Goal: Communication & Community: Answer question/provide support

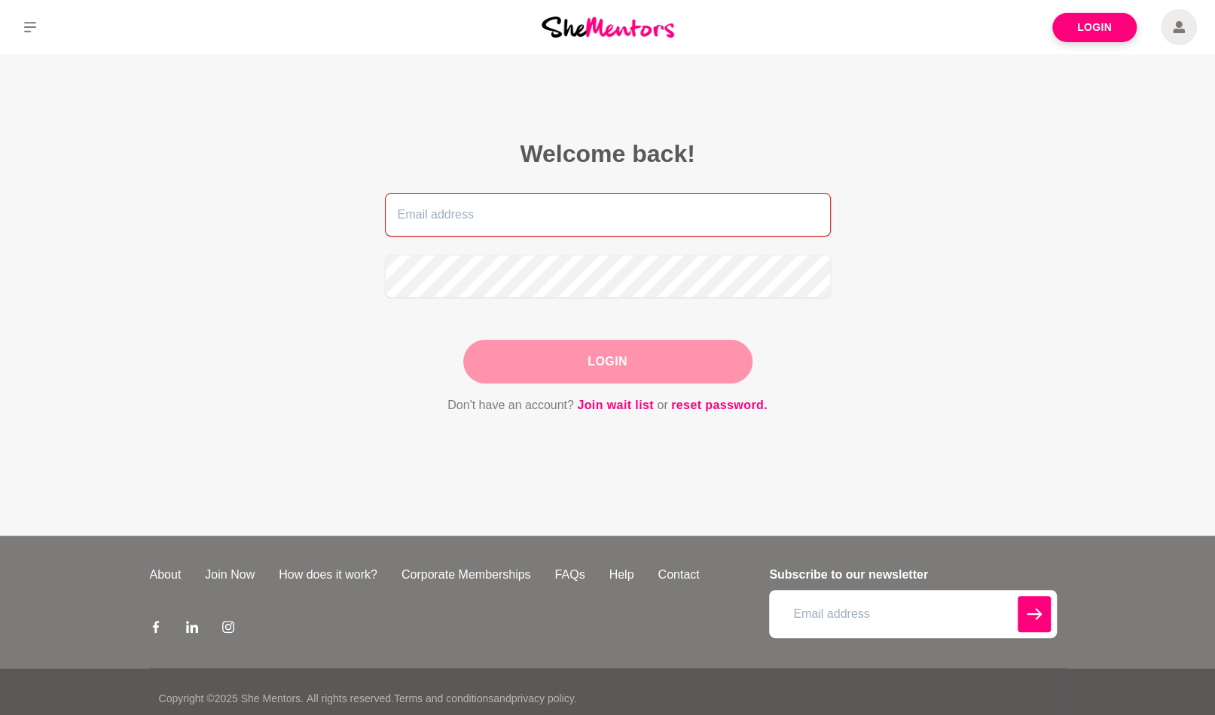
type input "[PERSON_NAME][EMAIL_ADDRESS][DOMAIN_NAME]"
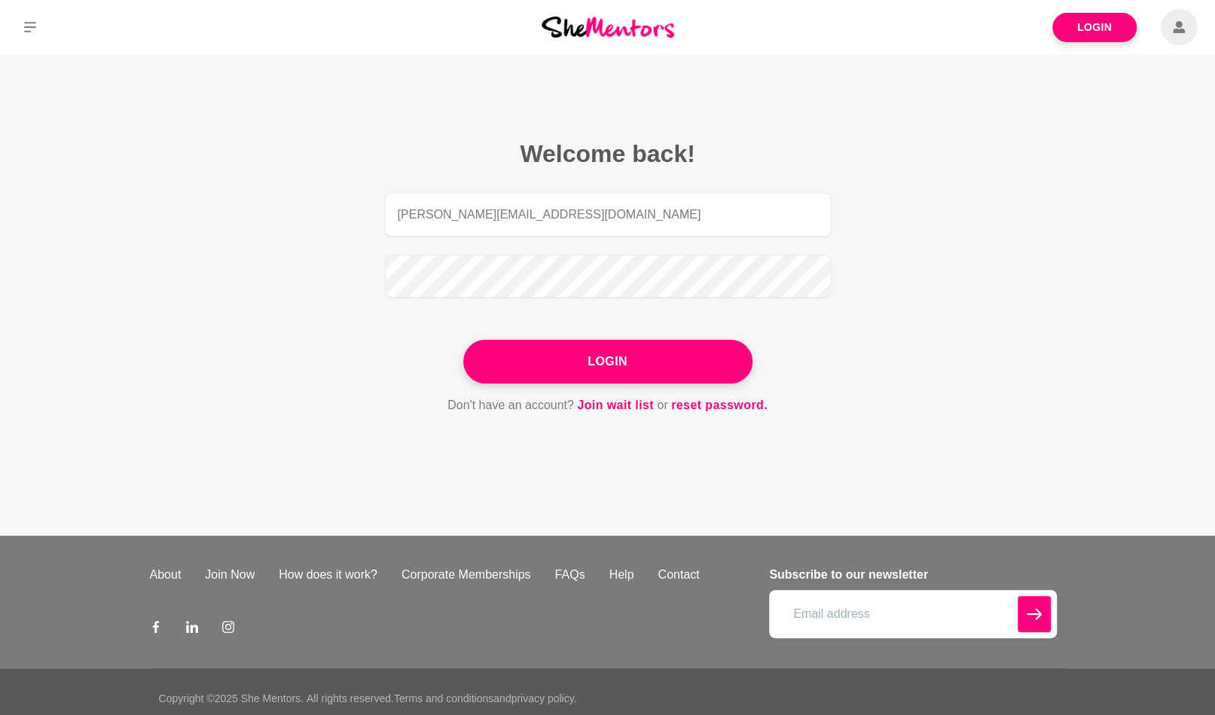
click at [1172, 23] on span at bounding box center [1179, 27] width 36 height 36
click at [717, 352] on button "Login" at bounding box center [607, 362] width 289 height 44
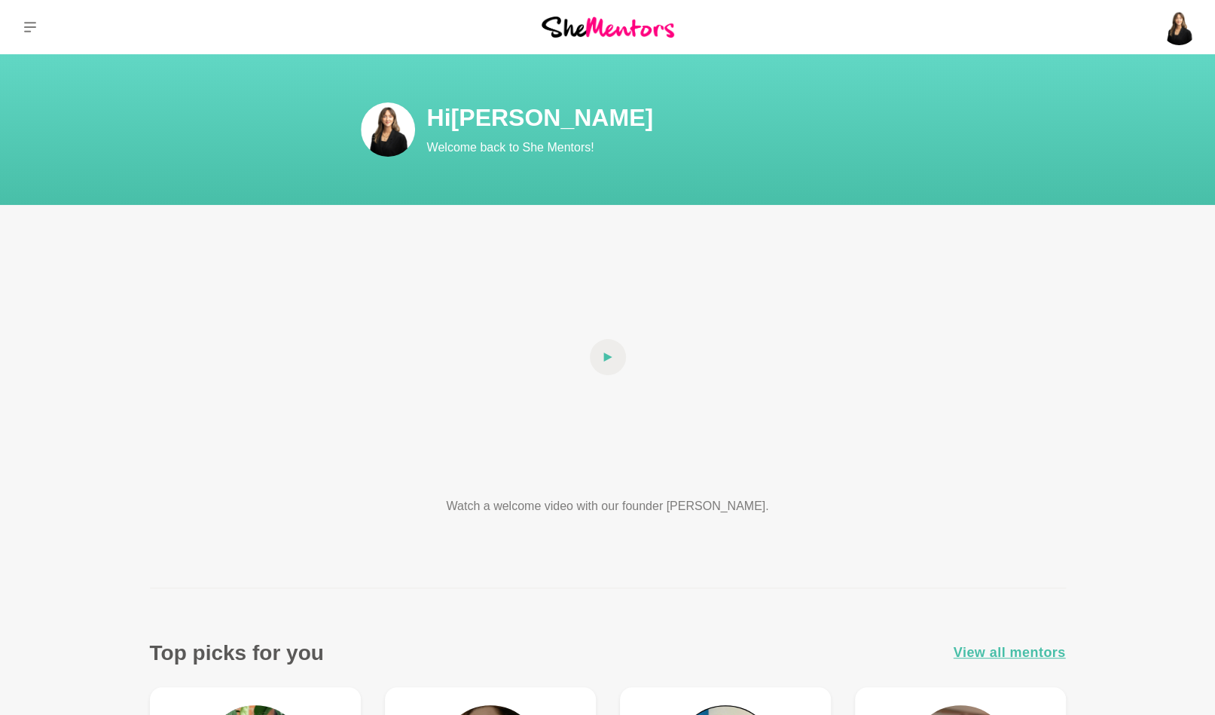
click at [1170, 32] on img at bounding box center [1179, 27] width 36 height 36
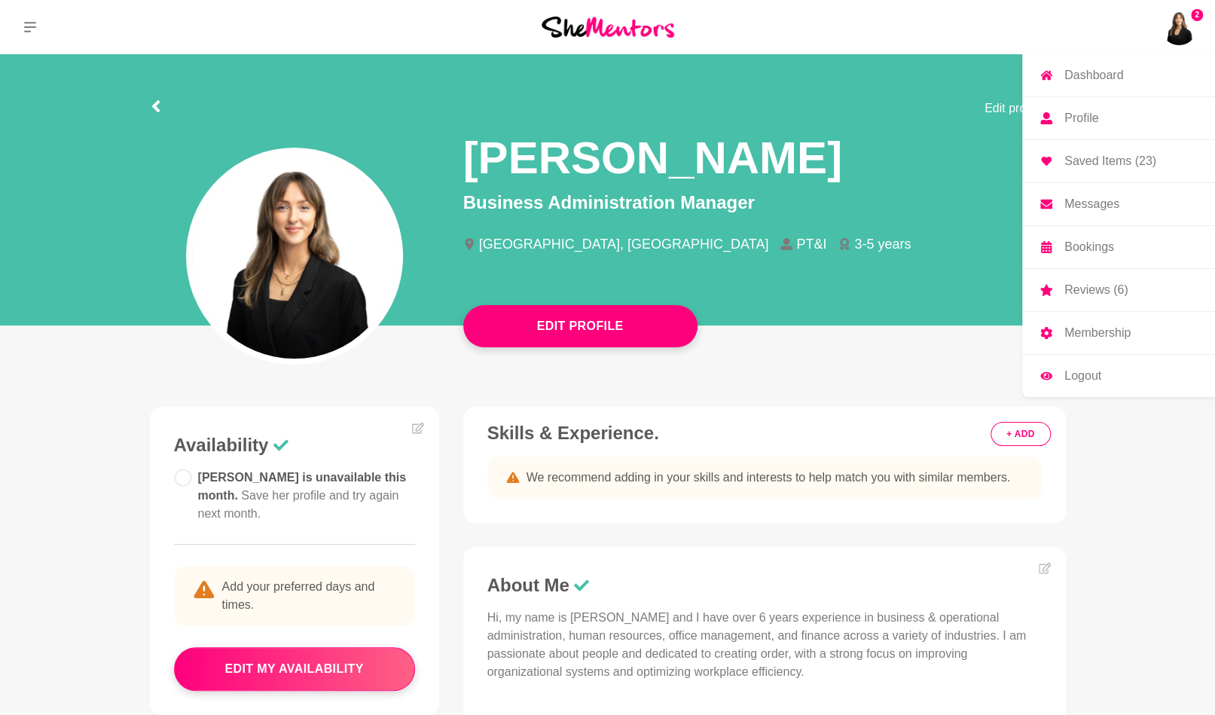
click at [1112, 209] on p "Messages" at bounding box center [1092, 204] width 55 height 12
click at [1099, 199] on p "Messages" at bounding box center [1092, 204] width 55 height 12
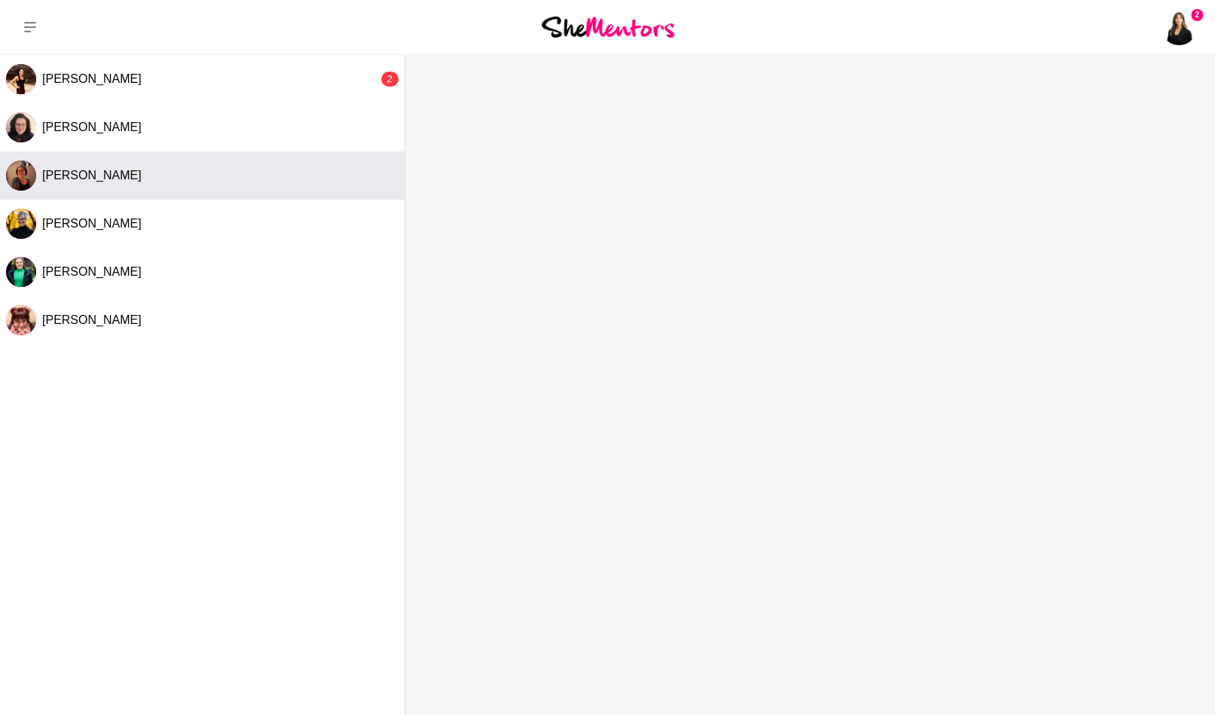
scroll to position [75, 0]
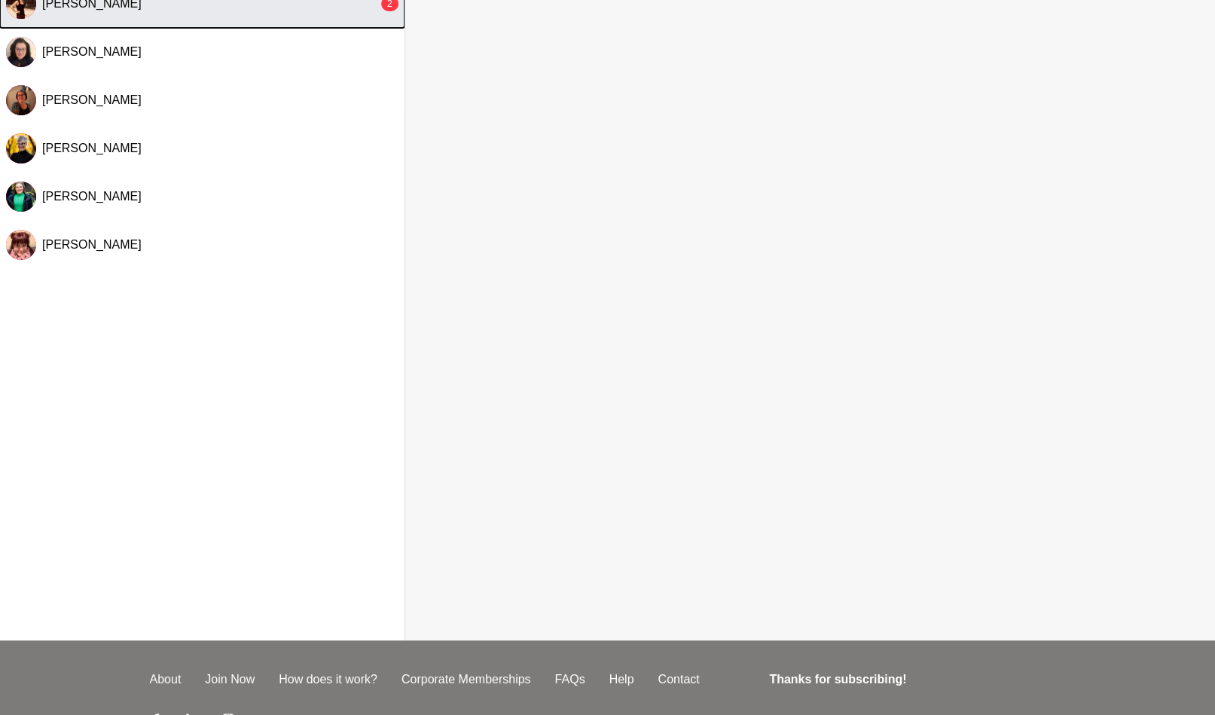
click at [231, 15] on button "[PERSON_NAME] 2" at bounding box center [202, 4] width 405 height 48
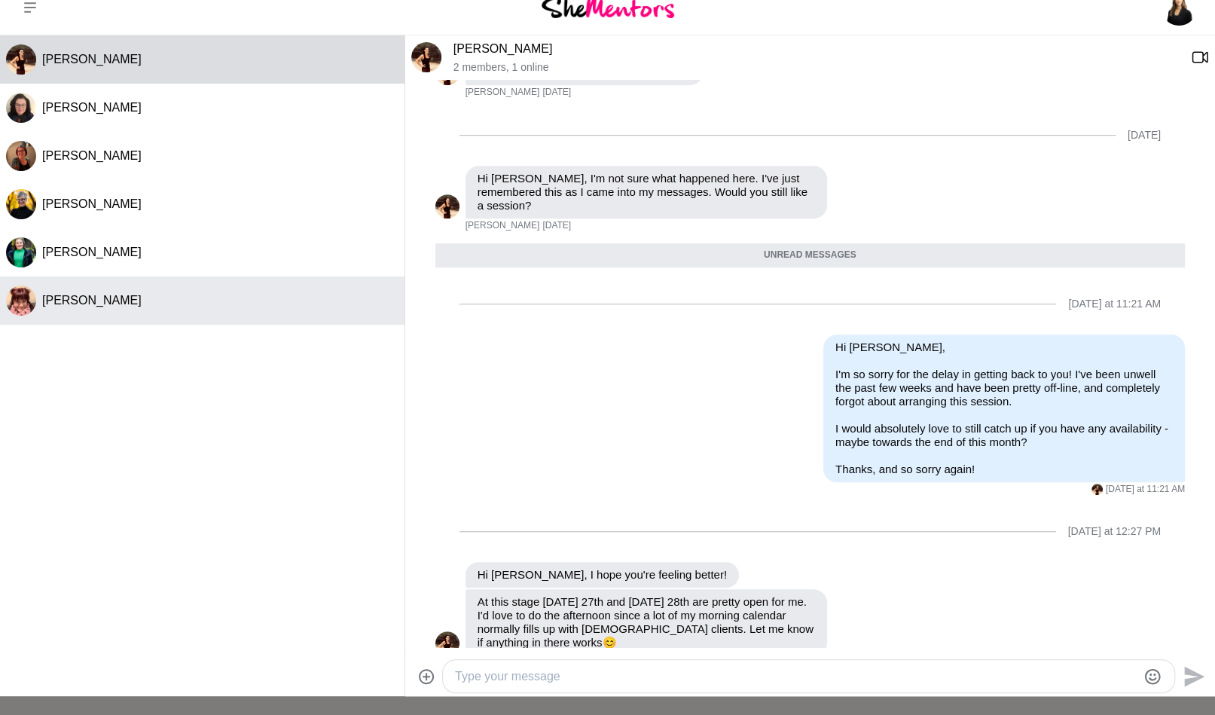
scroll to position [0, 0]
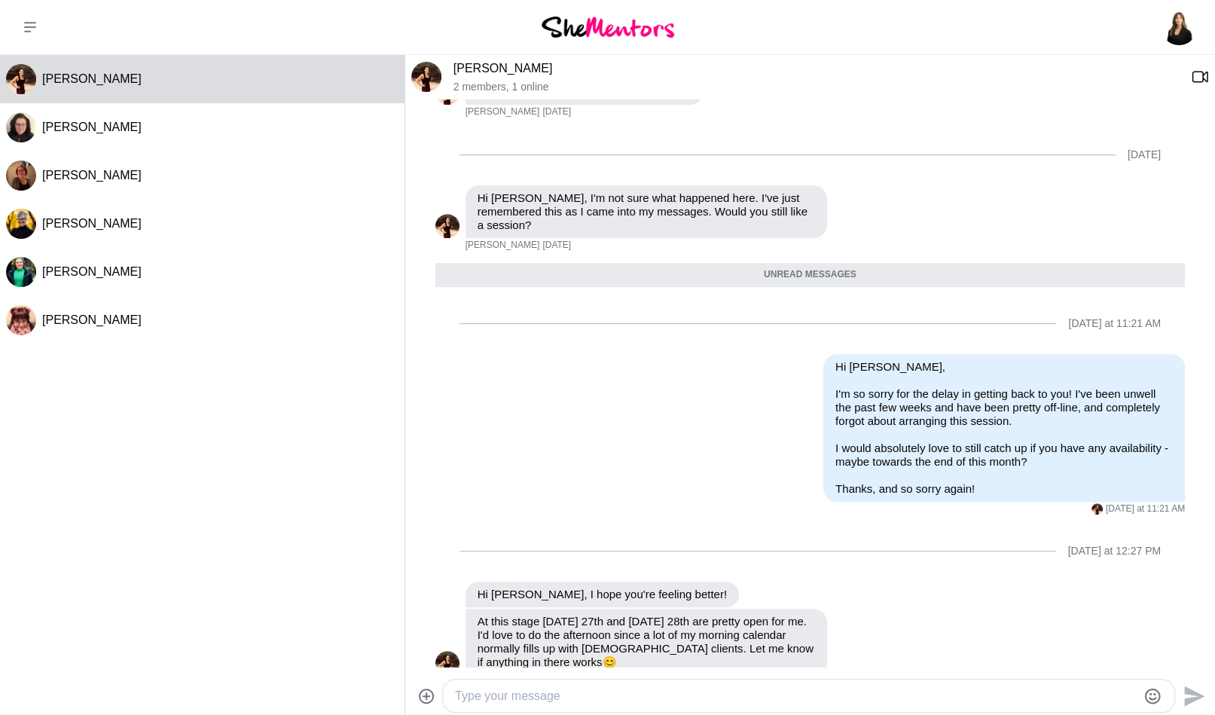
click at [665, 693] on textarea "Type your message" at bounding box center [796, 696] width 682 height 18
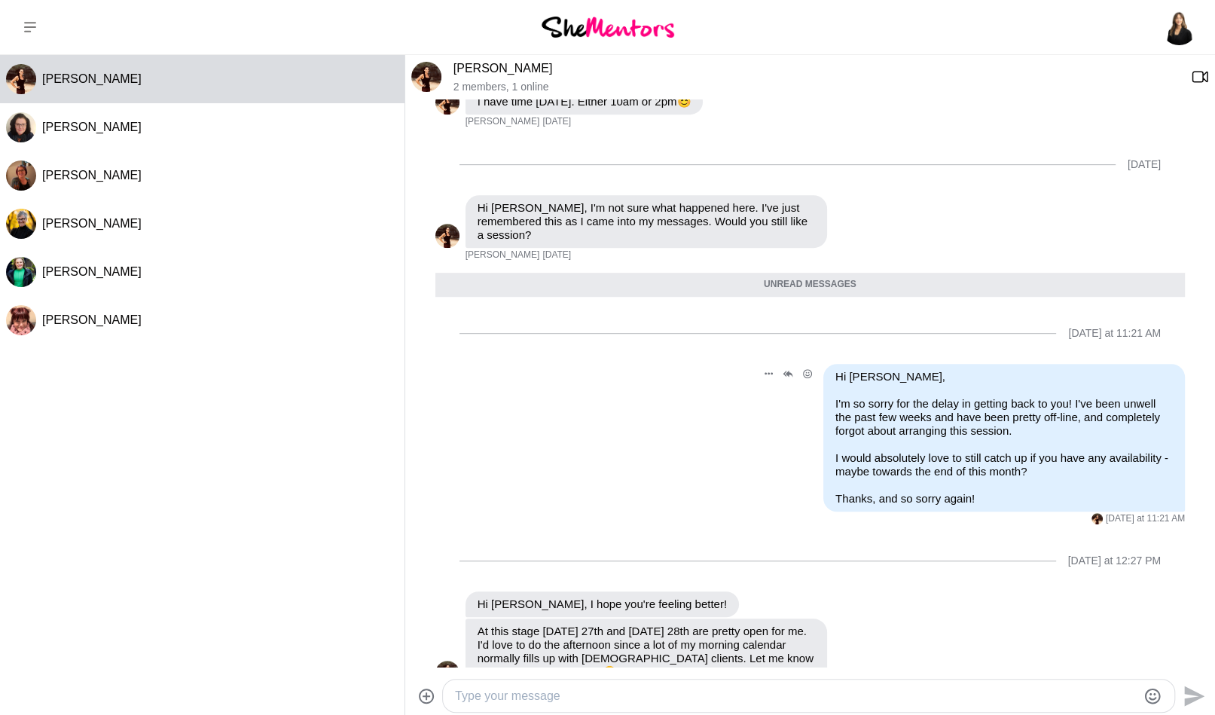
scroll to position [505, 0]
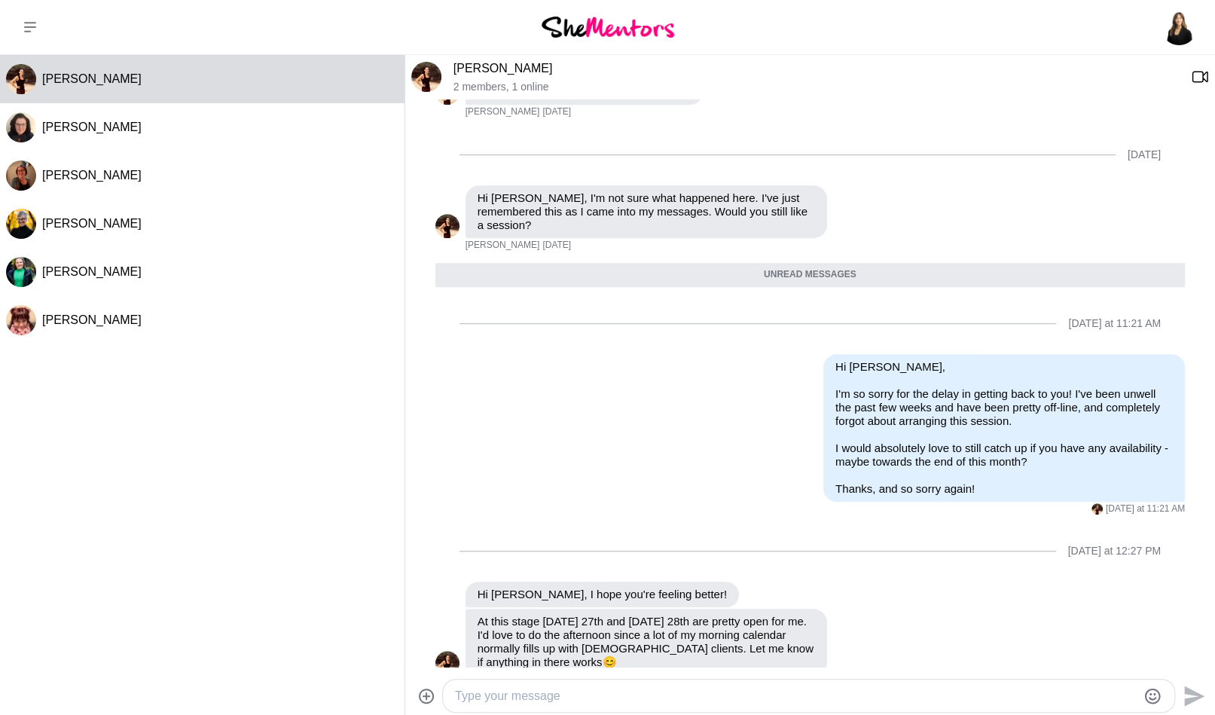
click at [610, 680] on div at bounding box center [809, 696] width 732 height 32
click at [613, 695] on textarea "Type your message" at bounding box center [796, 696] width 682 height 18
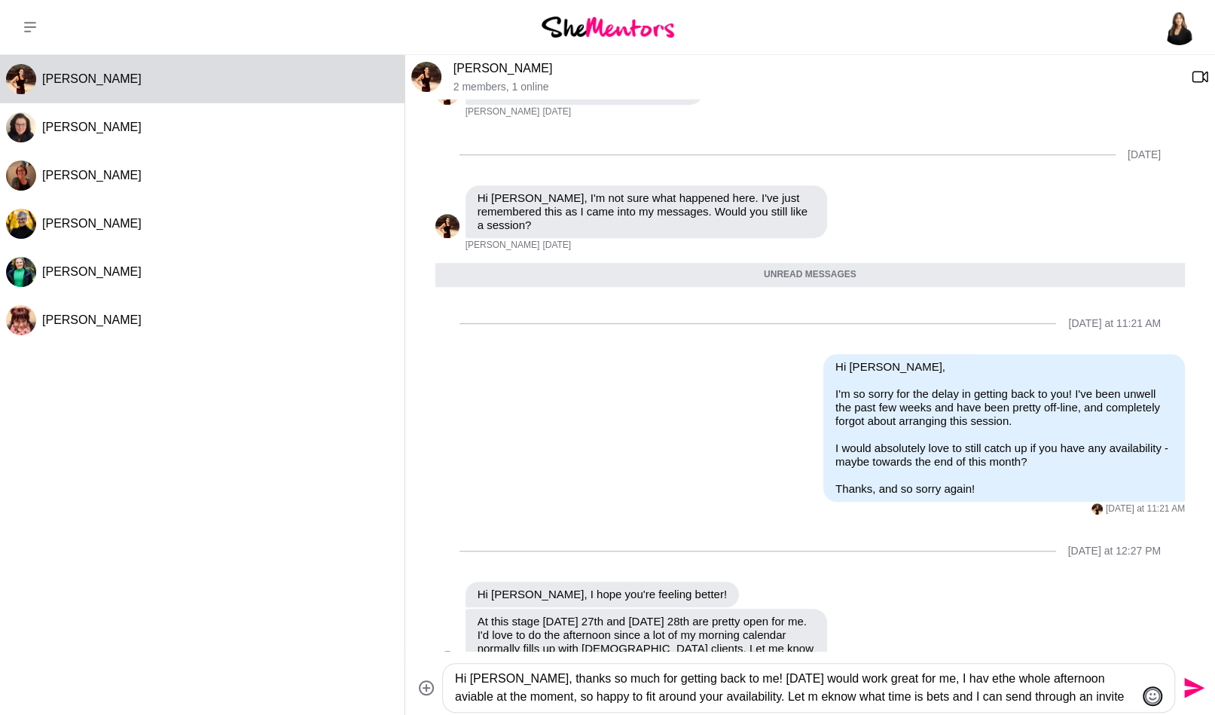
click at [1149, 699] on icon "Emoji picker" at bounding box center [1153, 696] width 18 height 18
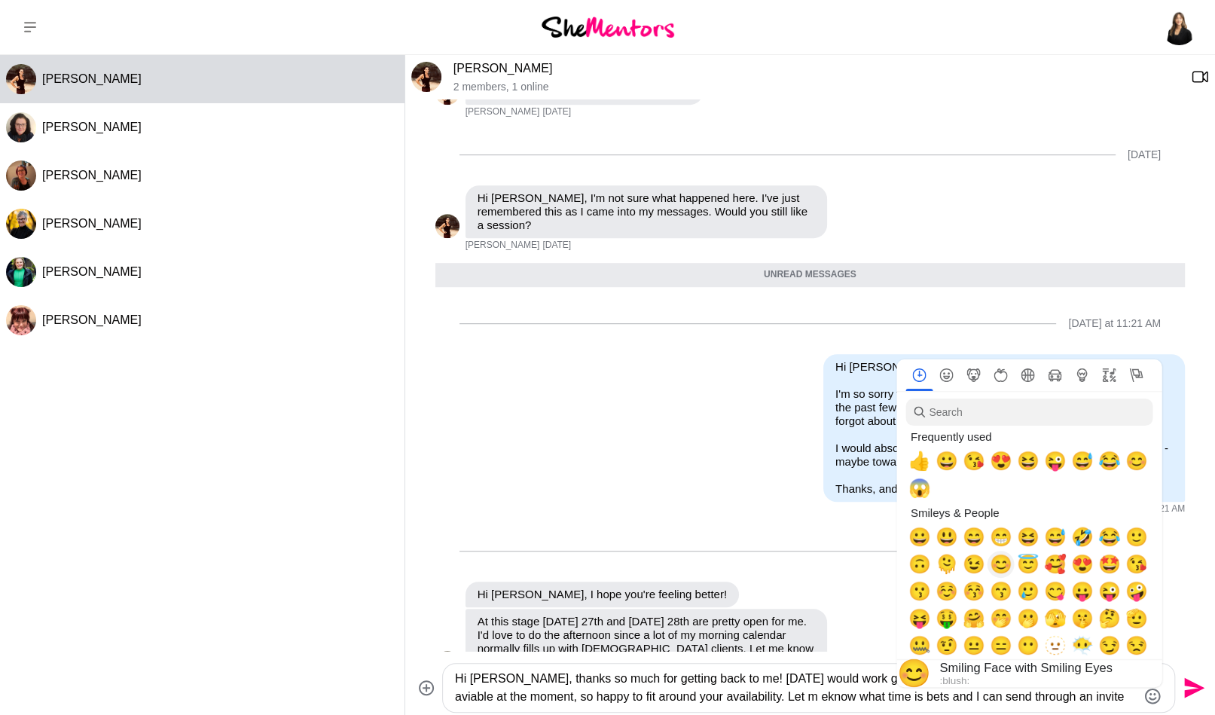
drag, startPoint x: 1007, startPoint y: 563, endPoint x: 776, endPoint y: 709, distance: 273.0
click at [1006, 563] on span "😊" at bounding box center [1000, 564] width 23 height 21
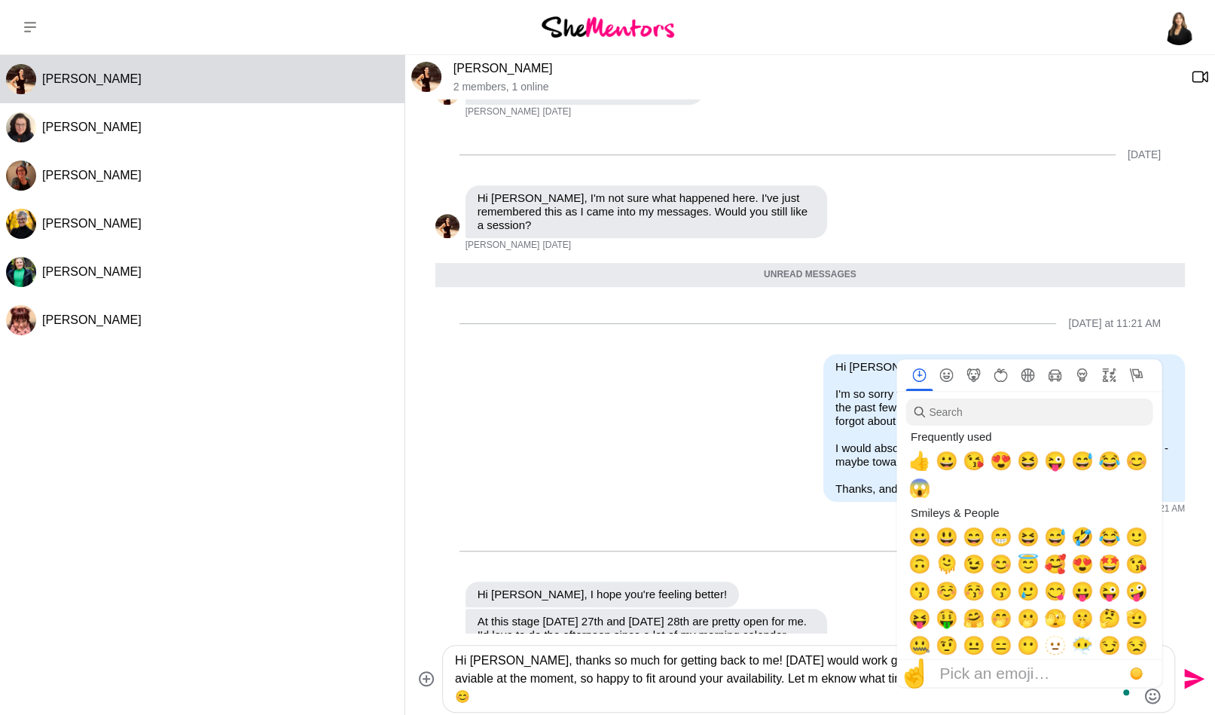
click at [745, 671] on textarea "Hi [PERSON_NAME], thanks so much for getting back to me! [DATE] would work grea…" at bounding box center [796, 679] width 682 height 54
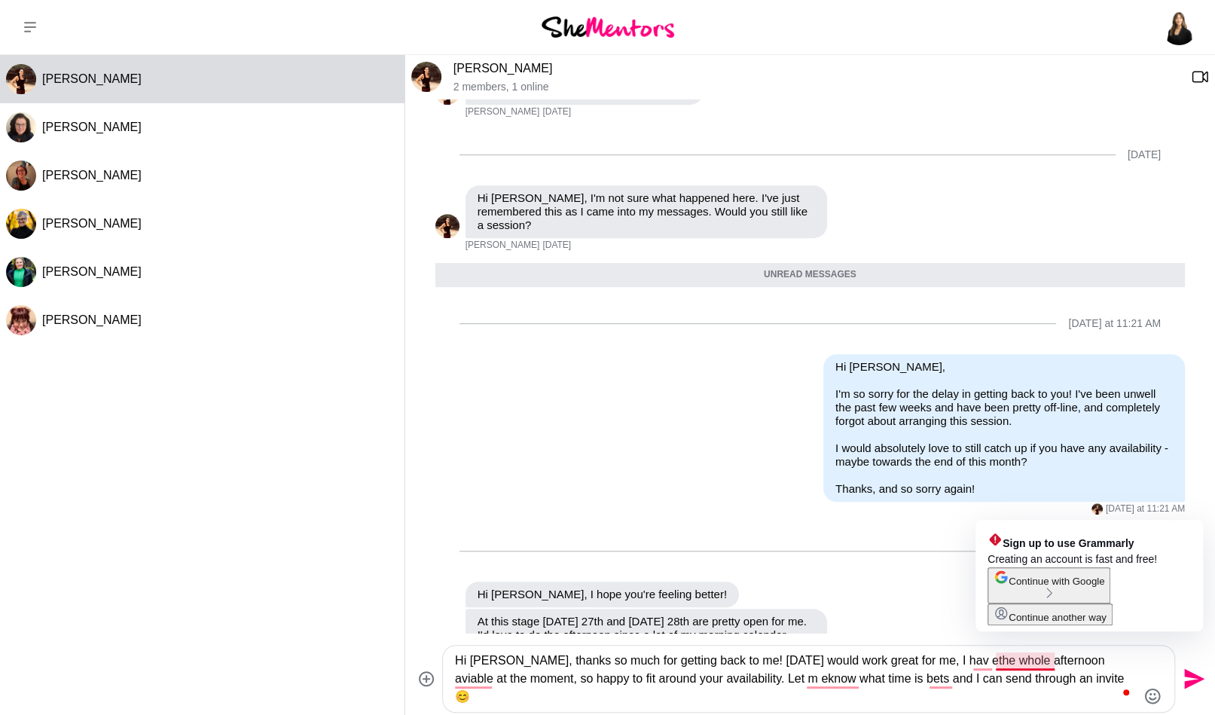
click at [996, 662] on textarea "Hi [PERSON_NAME], thanks so much for getting back to me! [DATE] would work grea…" at bounding box center [796, 679] width 682 height 54
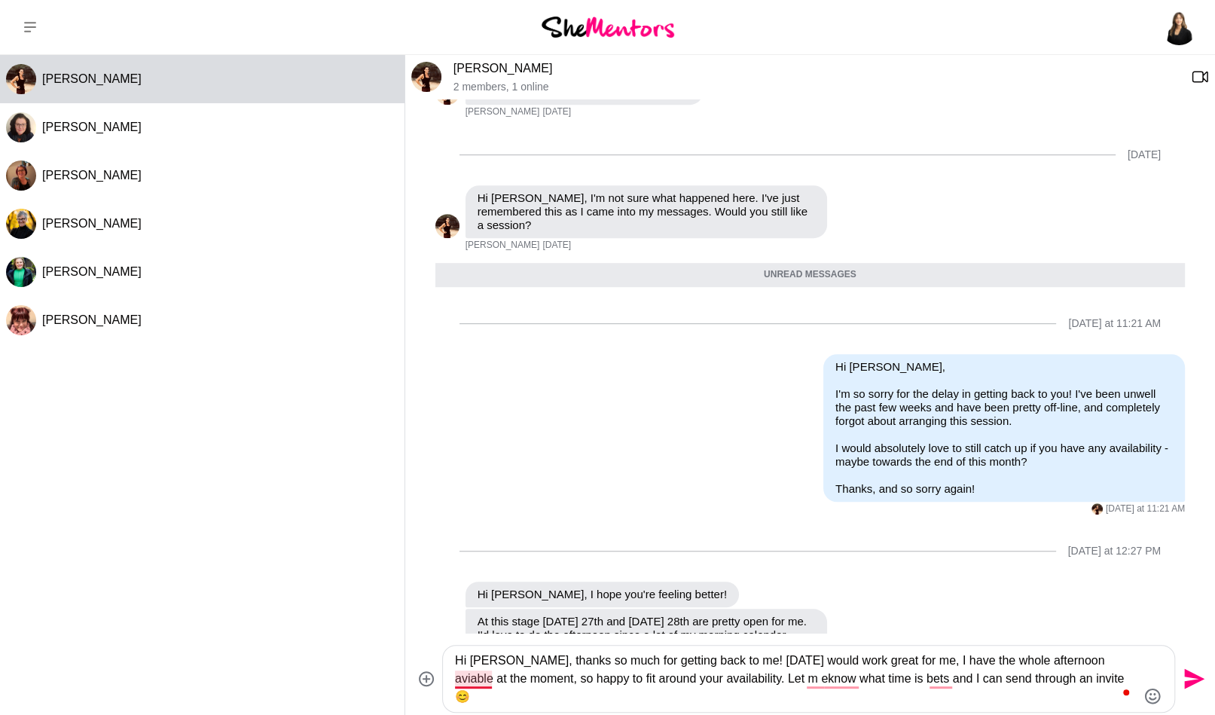
click at [462, 683] on textarea "Hi [PERSON_NAME], thanks so much for getting back to me! [DATE] would work grea…" at bounding box center [796, 679] width 682 height 54
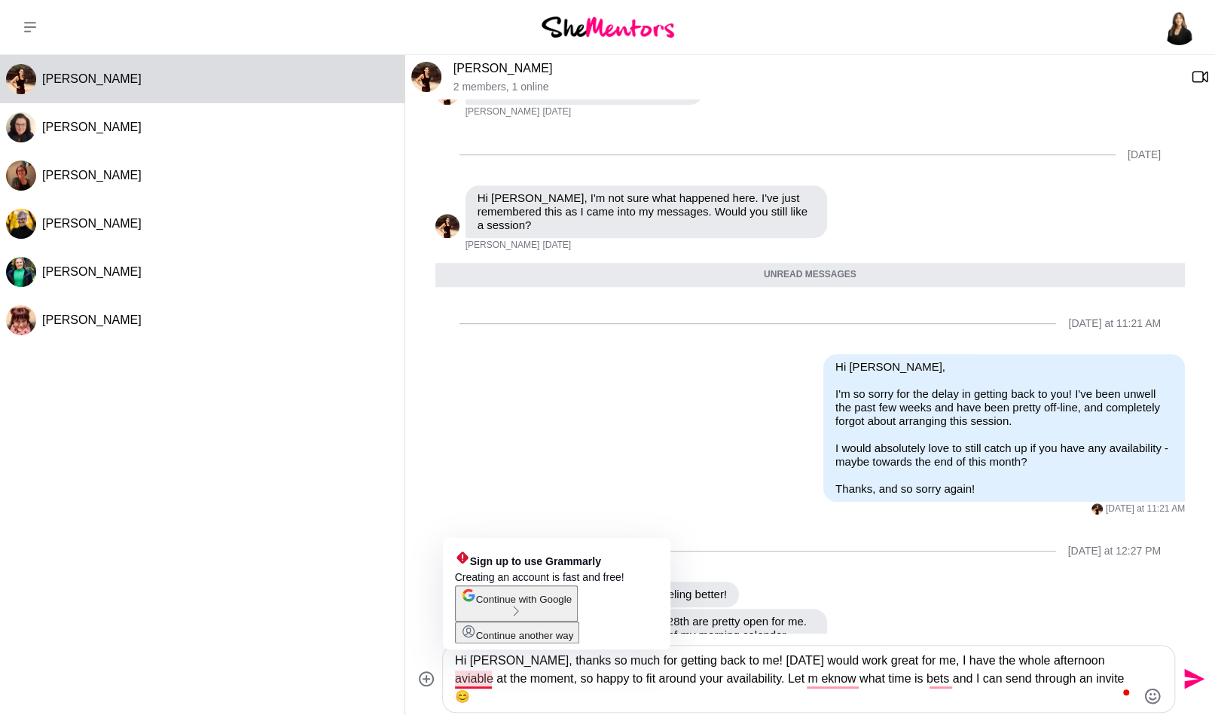
click at [462, 683] on textarea "Hi [PERSON_NAME], thanks so much for getting back to me! [DATE] would work grea…" at bounding box center [796, 679] width 682 height 54
drag, startPoint x: 462, startPoint y: 683, endPoint x: 434, endPoint y: 647, distance: 45.7
click at [433, 647] on div "Hi [PERSON_NAME], thanks so much for getting back to me! [DATE] would work grea…" at bounding box center [810, 679] width 798 height 68
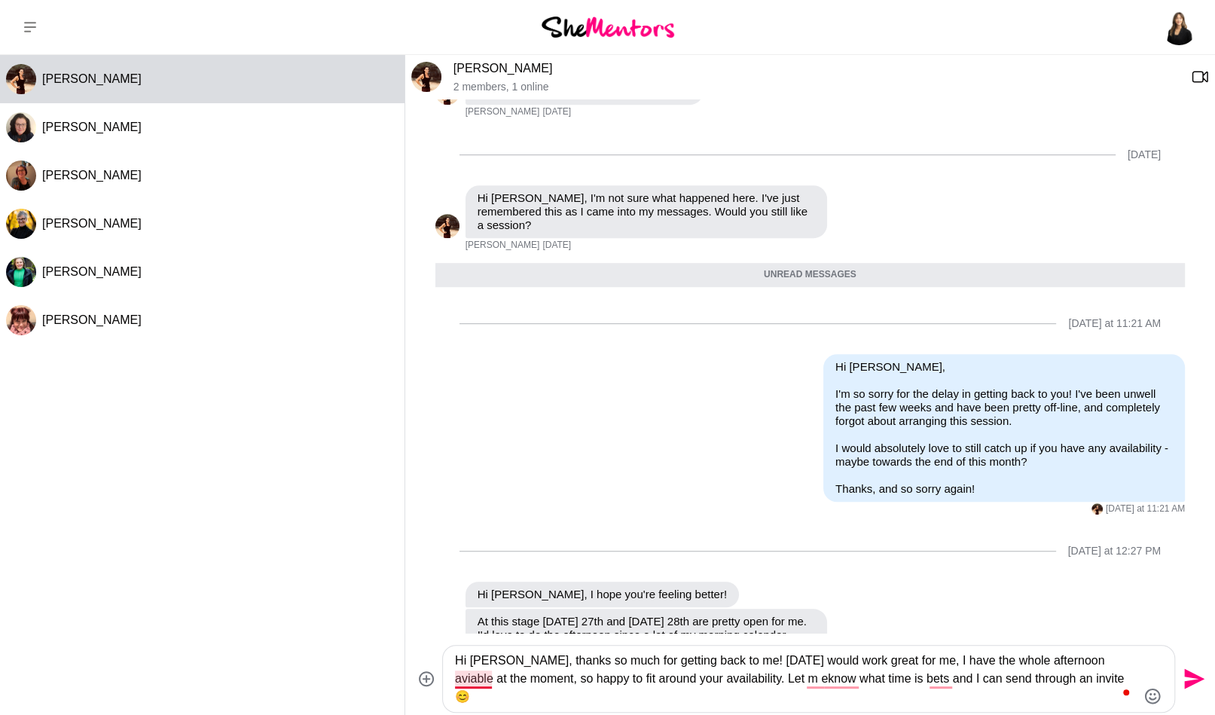
click at [475, 683] on textarea "Hi [PERSON_NAME], thanks so much for getting back to me! [DATE] would work grea…" at bounding box center [796, 679] width 682 height 54
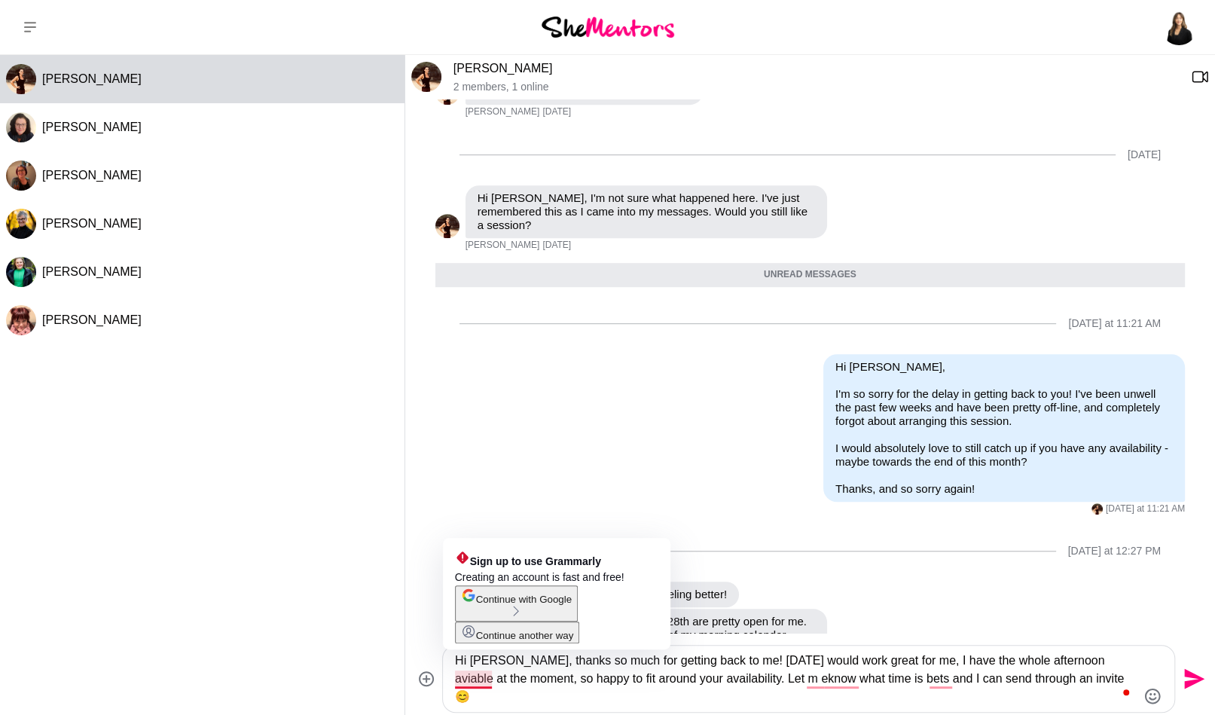
click at [475, 683] on textarea "Hi [PERSON_NAME], thanks so much for getting back to me! [DATE] would work grea…" at bounding box center [796, 679] width 682 height 54
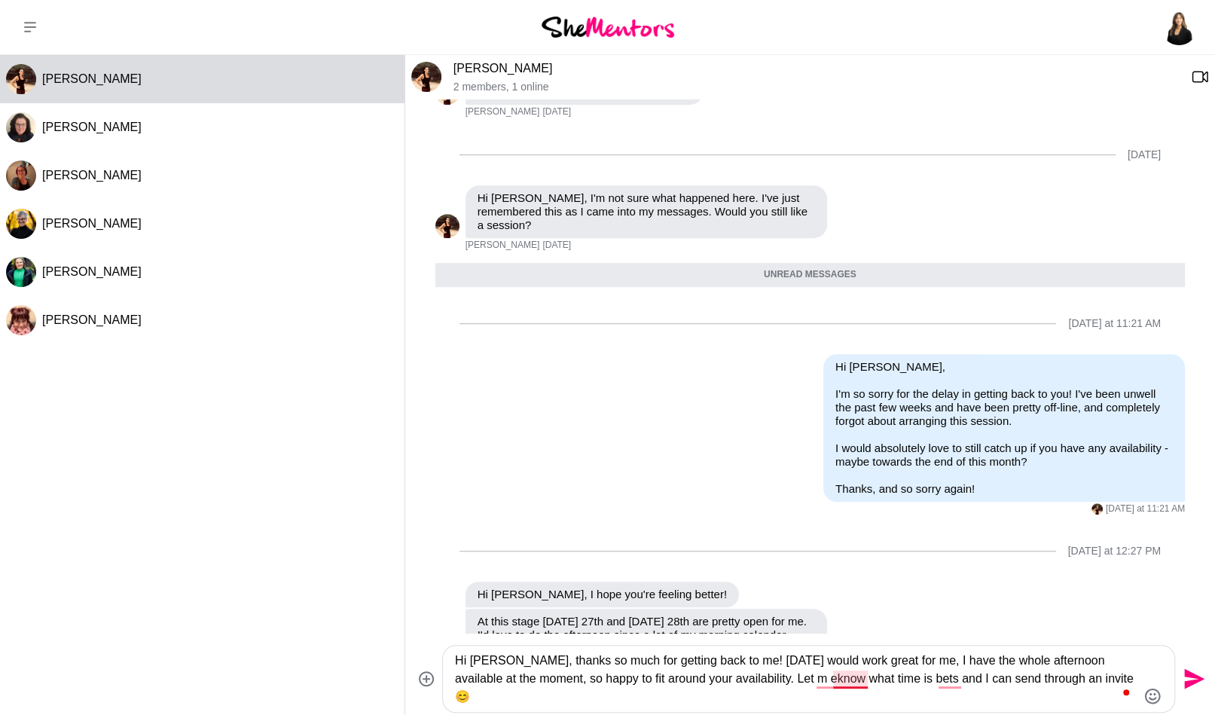
click at [832, 676] on textarea "Hi [PERSON_NAME], thanks so much for getting back to me! [DATE] would work grea…" at bounding box center [796, 679] width 682 height 54
click at [836, 678] on textarea "Hi [PERSON_NAME], thanks so much for getting back to me! [DATE] would work grea…" at bounding box center [796, 679] width 682 height 54
click at [959, 683] on textarea "Hi [PERSON_NAME], thanks so much for getting back to me! [DATE] would work grea…" at bounding box center [796, 679] width 682 height 54
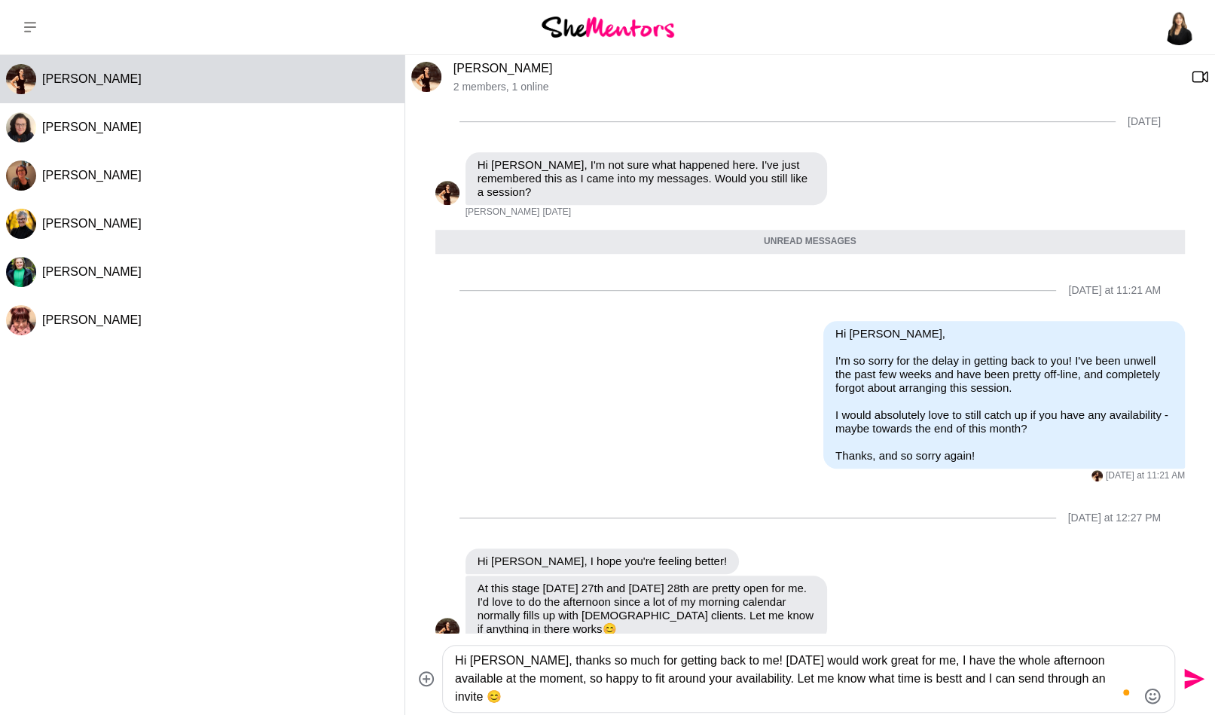
type textarea "Hi [PERSON_NAME], thanks so much for getting back to me! [DATE] would work grea…"
click at [1200, 677] on icon "Send" at bounding box center [1195, 679] width 20 height 20
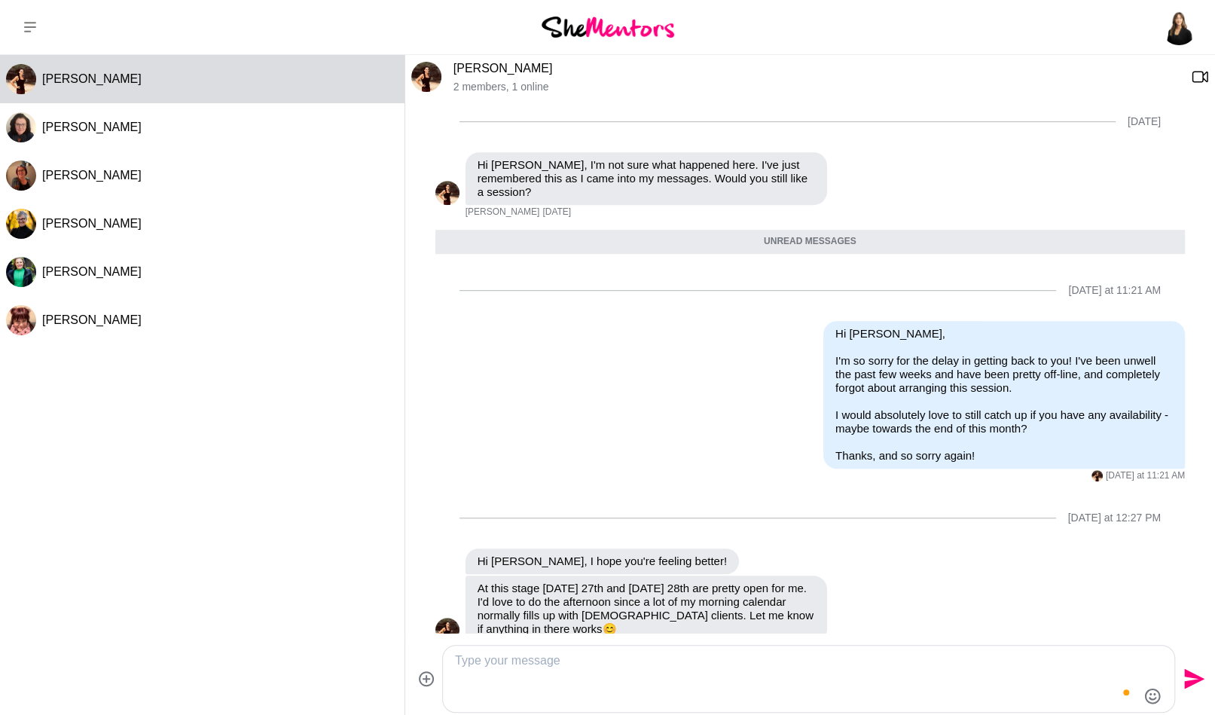
scroll to position [651, 0]
